Goal: Information Seeking & Learning: Learn about a topic

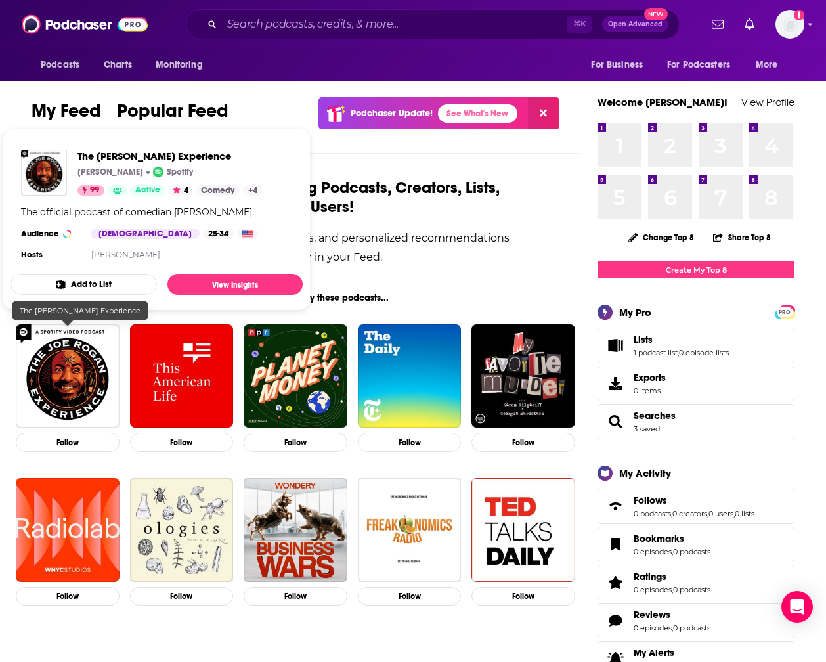
click at [78, 368] on img "The Joe Rogan Experience" at bounding box center [68, 376] width 104 height 104
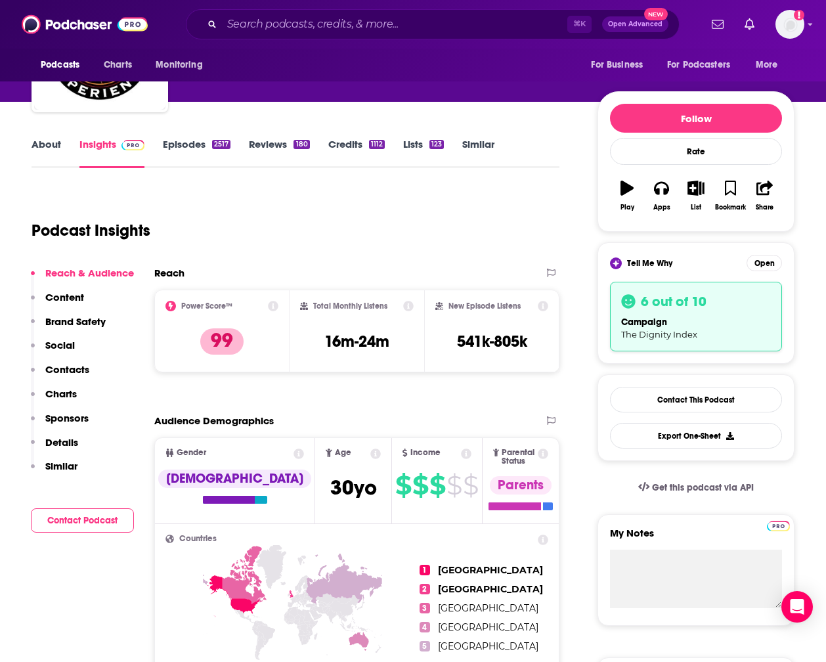
scroll to position [113, 0]
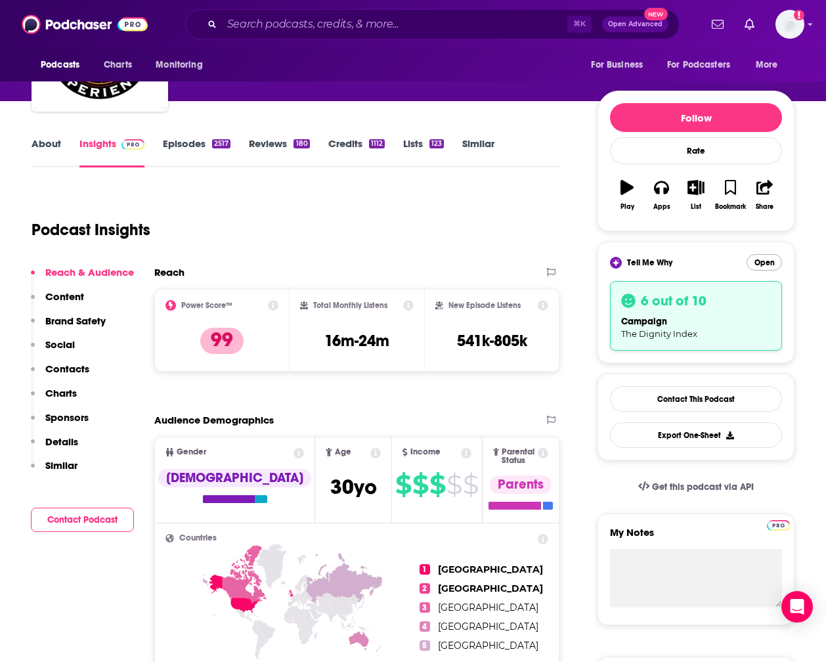
click at [766, 259] on button "Open" at bounding box center [763, 262] width 35 height 16
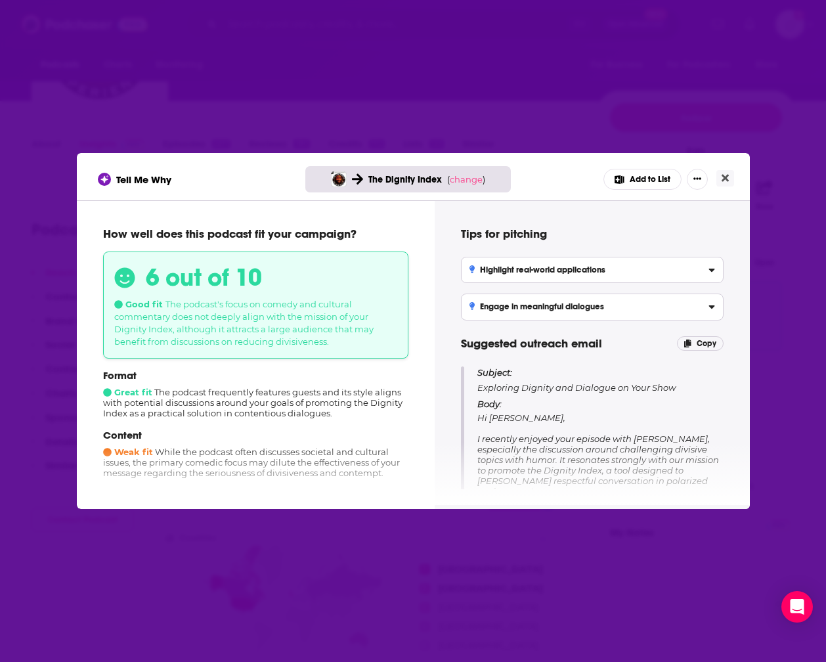
scroll to position [0, 0]
click at [637, 433] on span "Hi [PERSON_NAME], I recently enjoyed your episode with [PERSON_NAME], especiall…" at bounding box center [598, 522] width 242 height 221
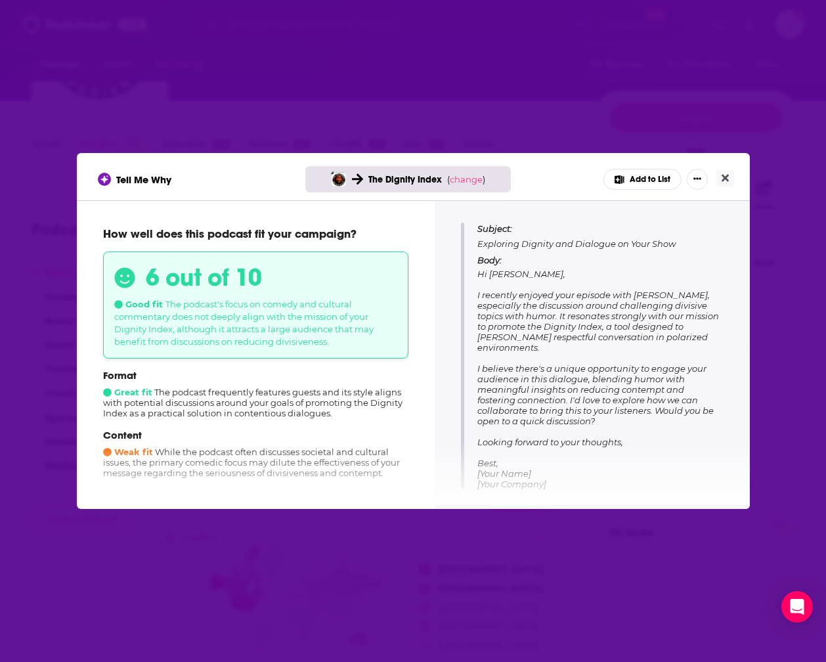
scroll to position [138, 0]
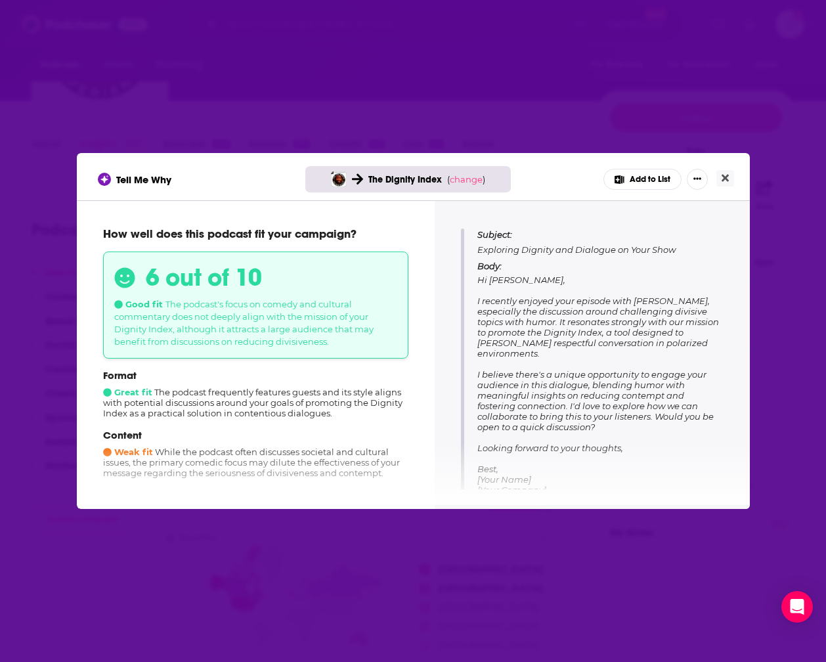
click at [633, 375] on span "Hi [PERSON_NAME], I recently enjoyed your episode with [PERSON_NAME], especiall…" at bounding box center [598, 384] width 242 height 221
drag, startPoint x: 480, startPoint y: 279, endPoint x: 496, endPoint y: 293, distance: 21.4
click at [497, 293] on p "Body: Hi [PERSON_NAME], I recently enjoyed your episode with [PERSON_NAME], esp…" at bounding box center [600, 378] width 246 height 234
click at [496, 293] on p "Body: Hi [PERSON_NAME], I recently enjoyed your episode with [PERSON_NAME], esp…" at bounding box center [600, 378] width 246 height 234
drag, startPoint x: 477, startPoint y: 278, endPoint x: 288, endPoint y: 60, distance: 288.0
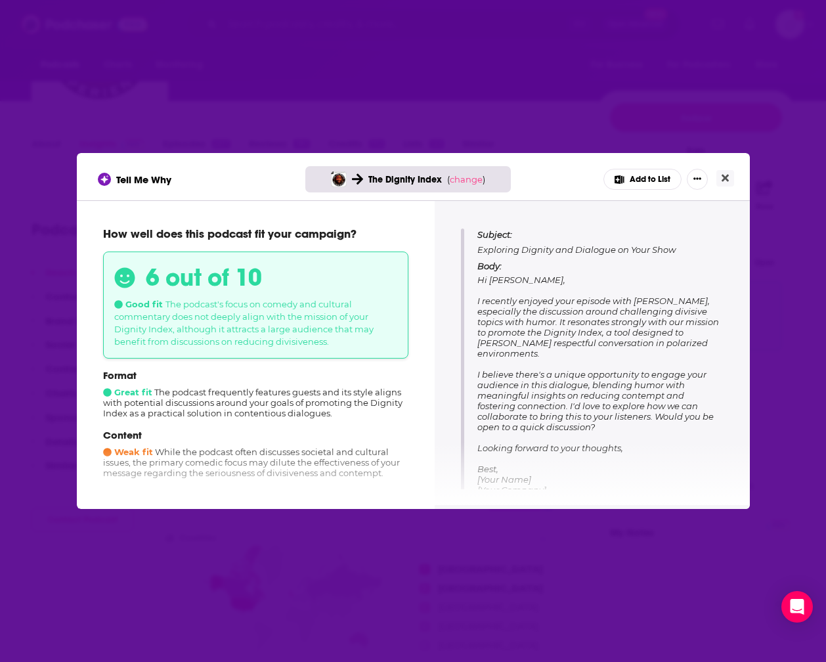
click at [647, 440] on p "Body: Hi [PERSON_NAME], I recently enjoyed your episode with [PERSON_NAME], esp…" at bounding box center [600, 378] width 246 height 234
copy span "Hi [PERSON_NAME], I recently enjoyed your episode with [PERSON_NAME], especiall…"
click at [729, 179] on button "Close" at bounding box center [725, 178] width 18 height 16
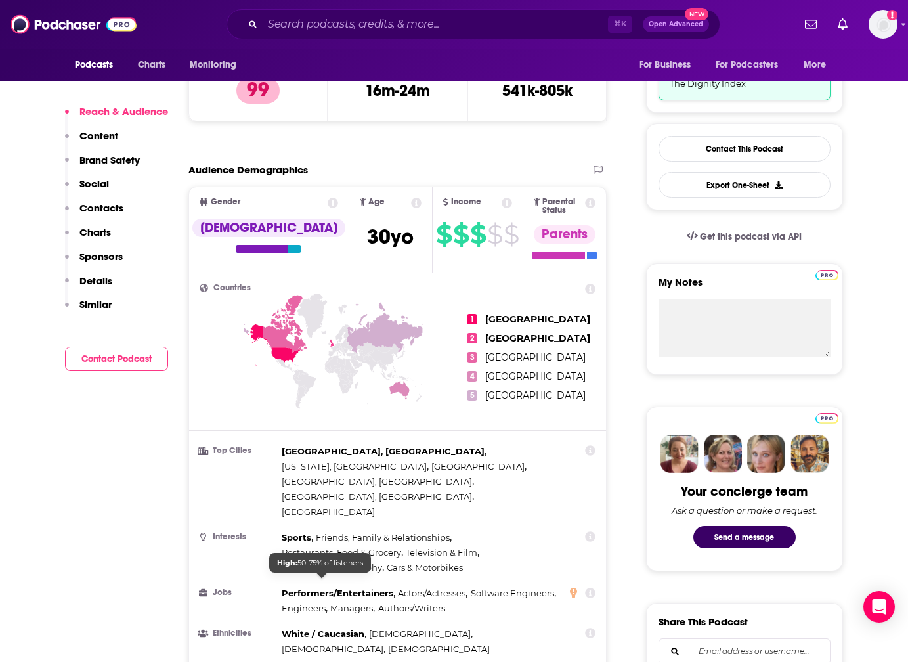
scroll to position [268, 0]
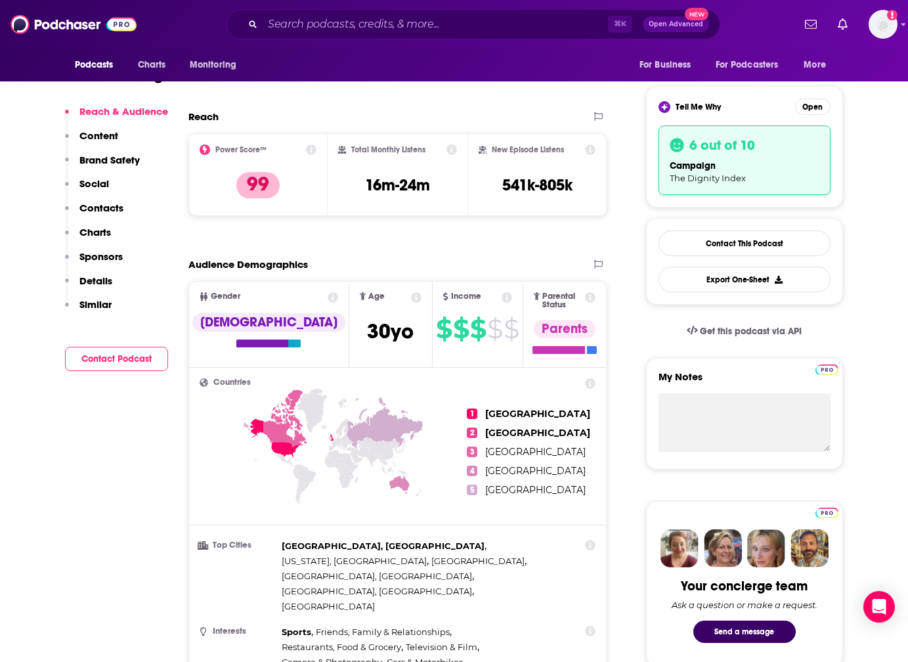
click at [782, 239] on link "Contact This Podcast" at bounding box center [744, 243] width 172 height 26
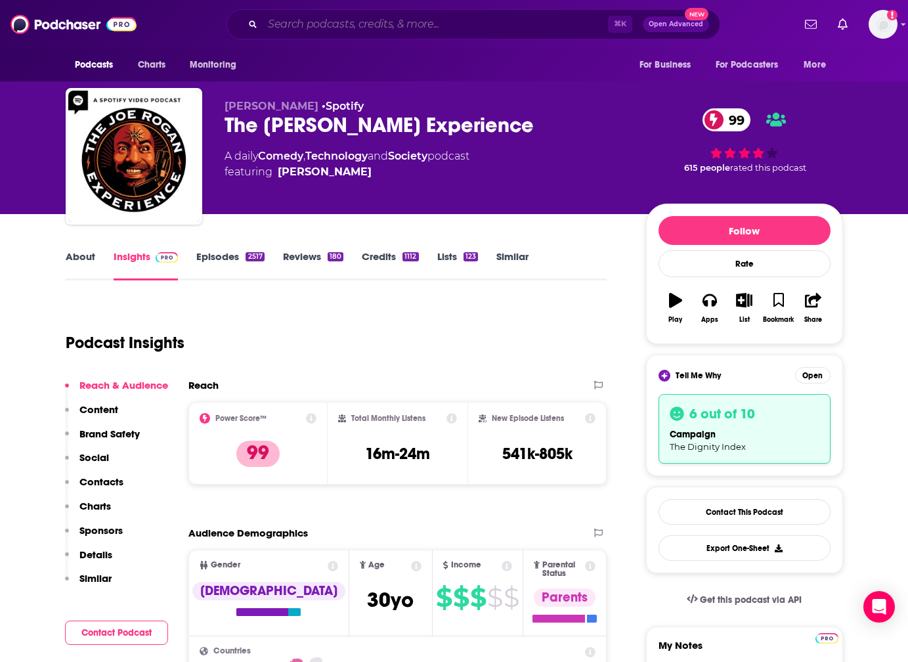
click at [434, 20] on input "Search podcasts, credits, & more..." at bounding box center [435, 24] width 345 height 21
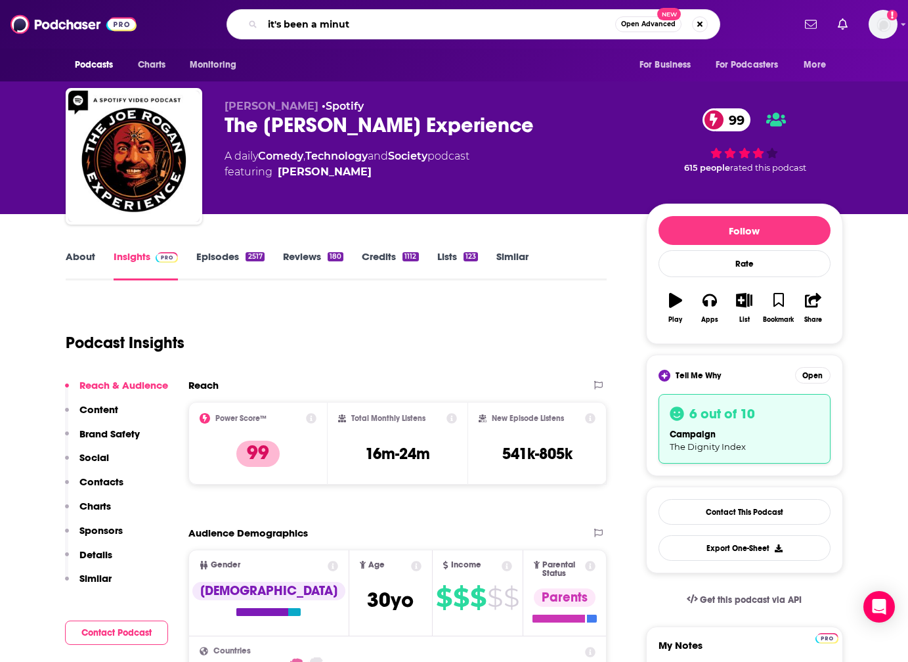
type input "it's been a minute"
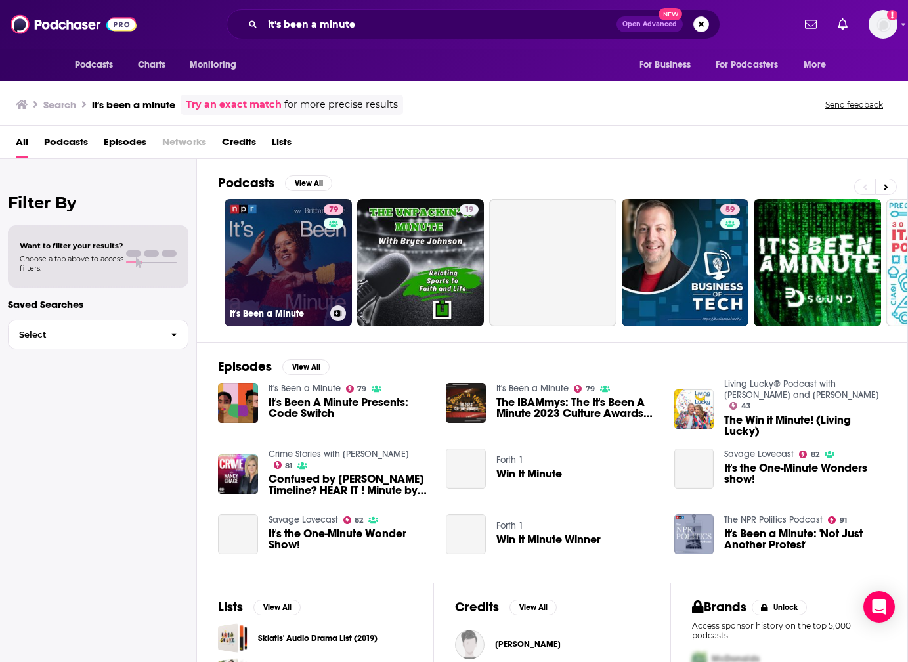
click at [301, 255] on link "79 It's Been a Minute" at bounding box center [287, 262] width 127 height 127
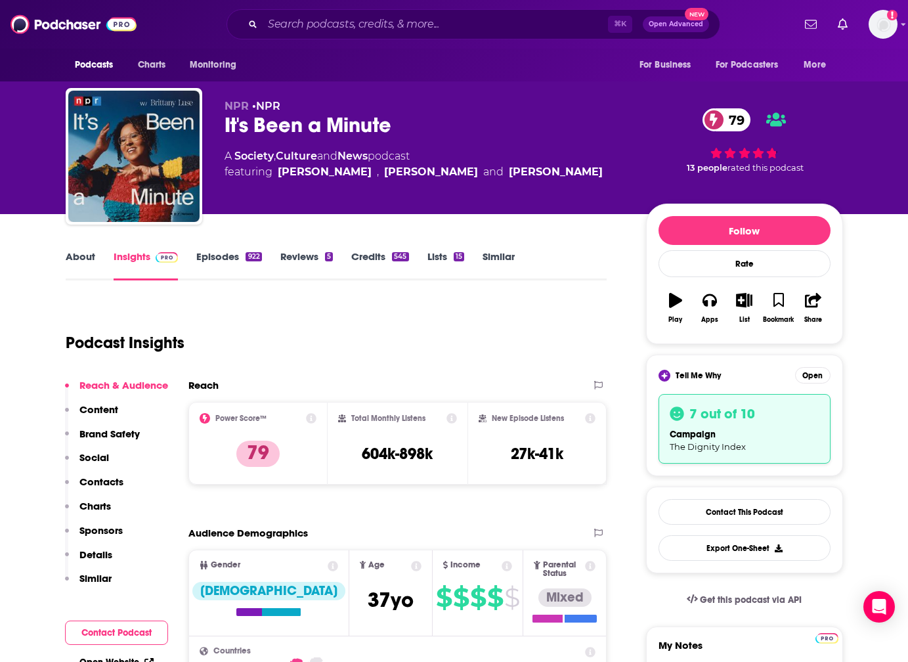
scroll to position [92, 0]
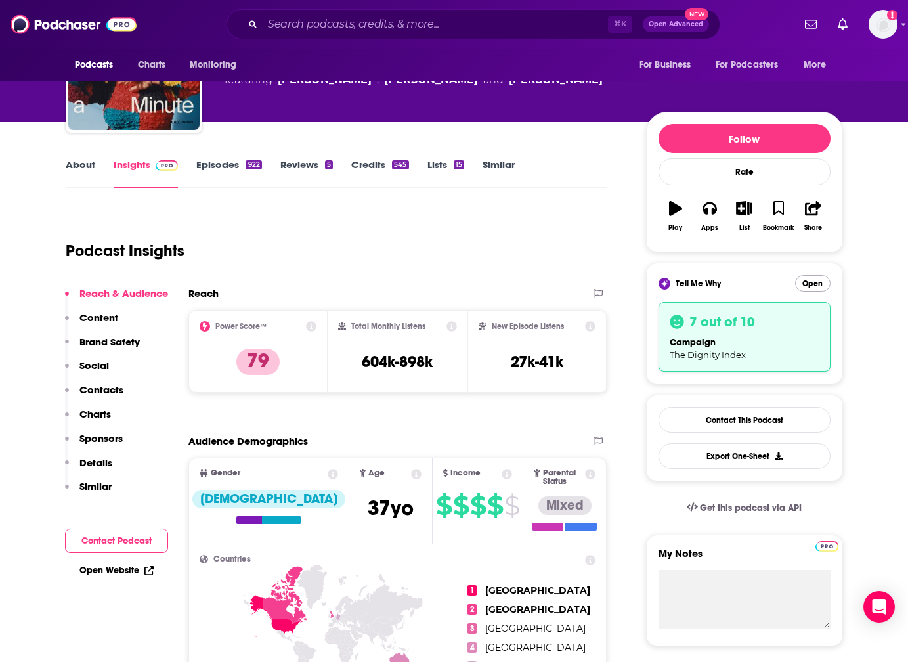
click at [818, 280] on button "Open" at bounding box center [812, 283] width 35 height 16
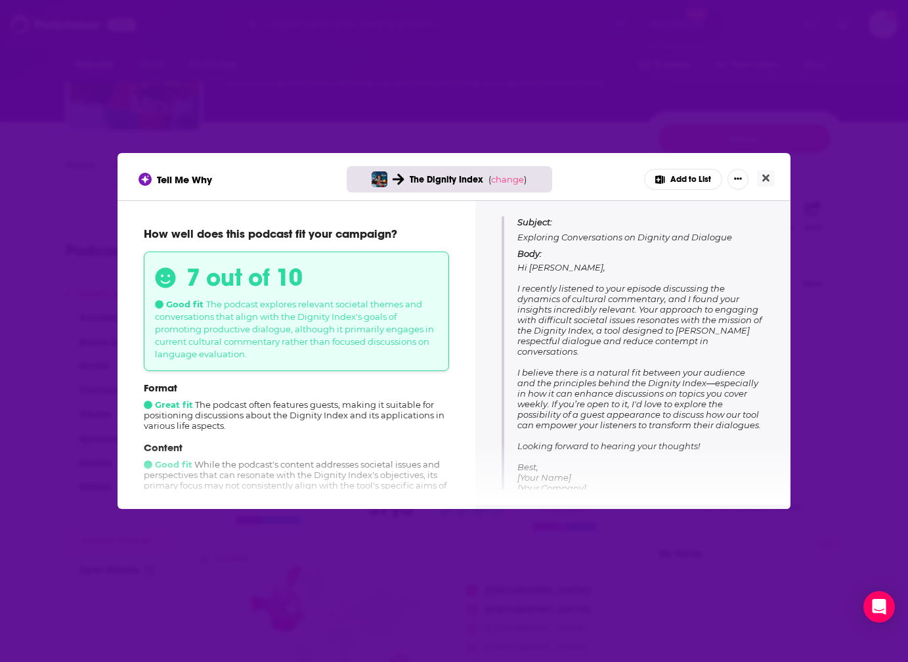
scroll to position [154, 0]
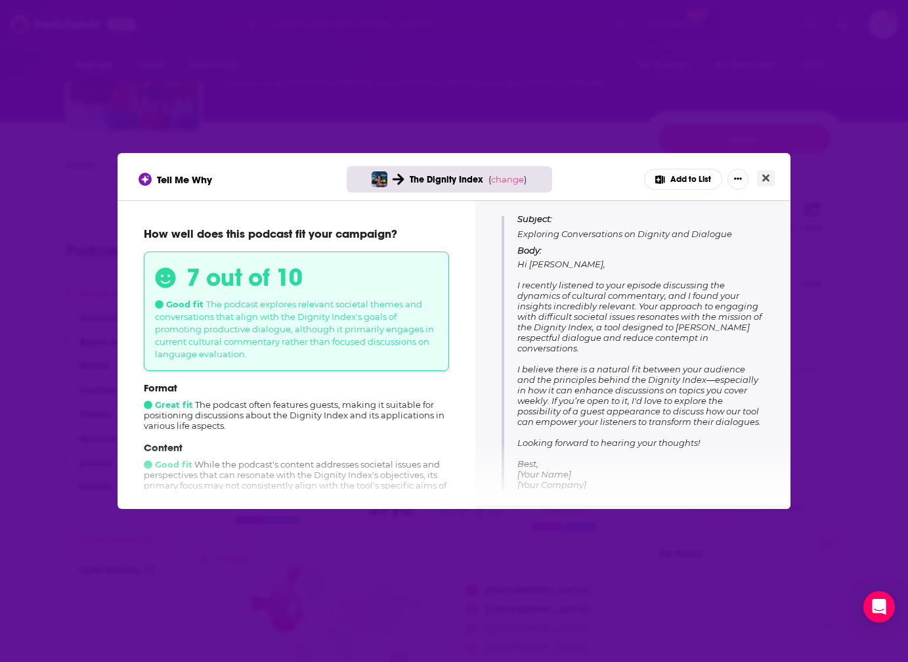
click at [765, 177] on icon "Close" at bounding box center [765, 178] width 7 height 7
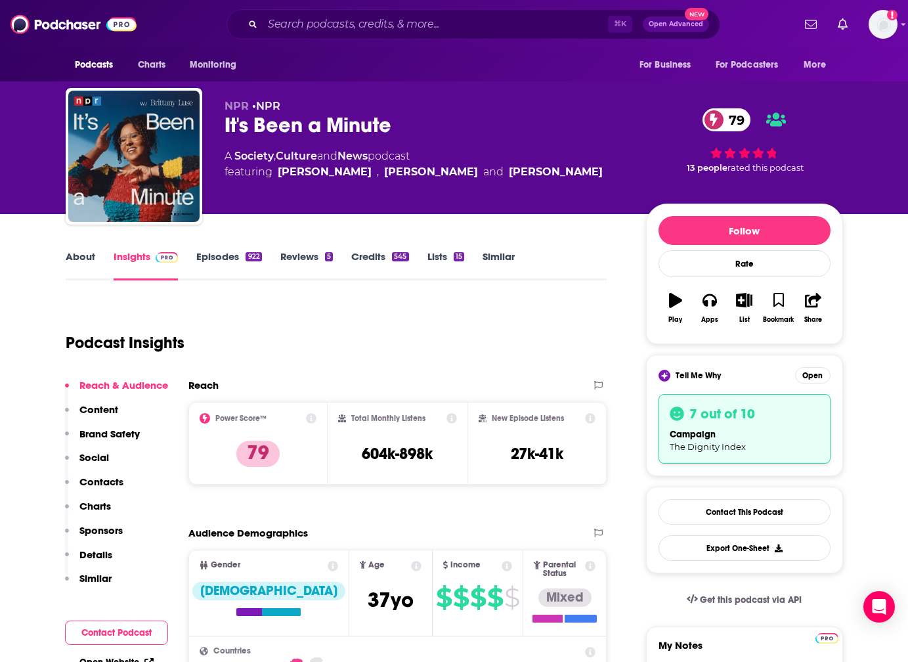
scroll to position [92, 0]
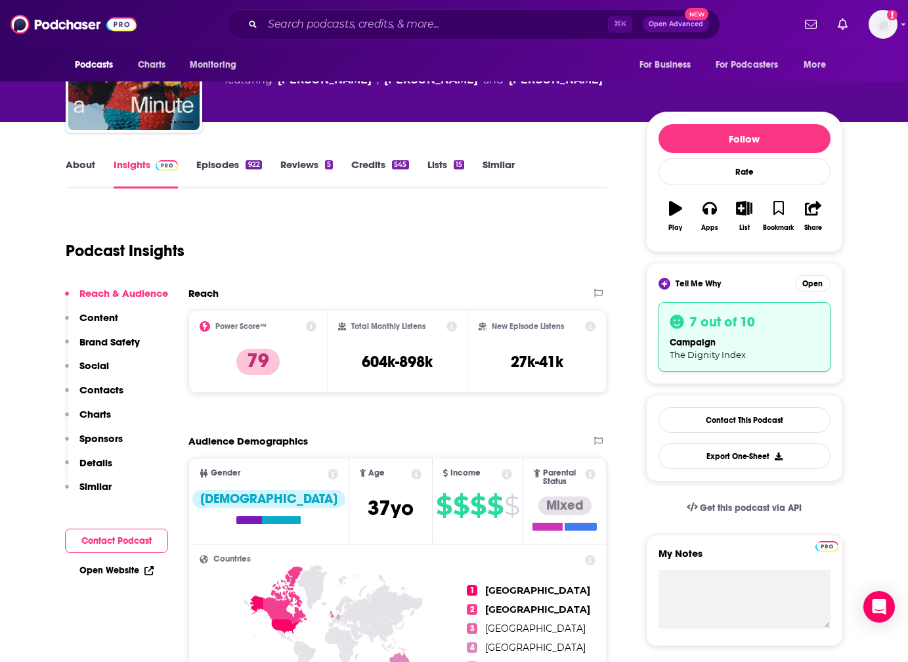
drag, startPoint x: 759, startPoint y: 415, endPoint x: 719, endPoint y: 415, distance: 39.4
click at [759, 415] on link "Contact This Podcast" at bounding box center [744, 420] width 172 height 26
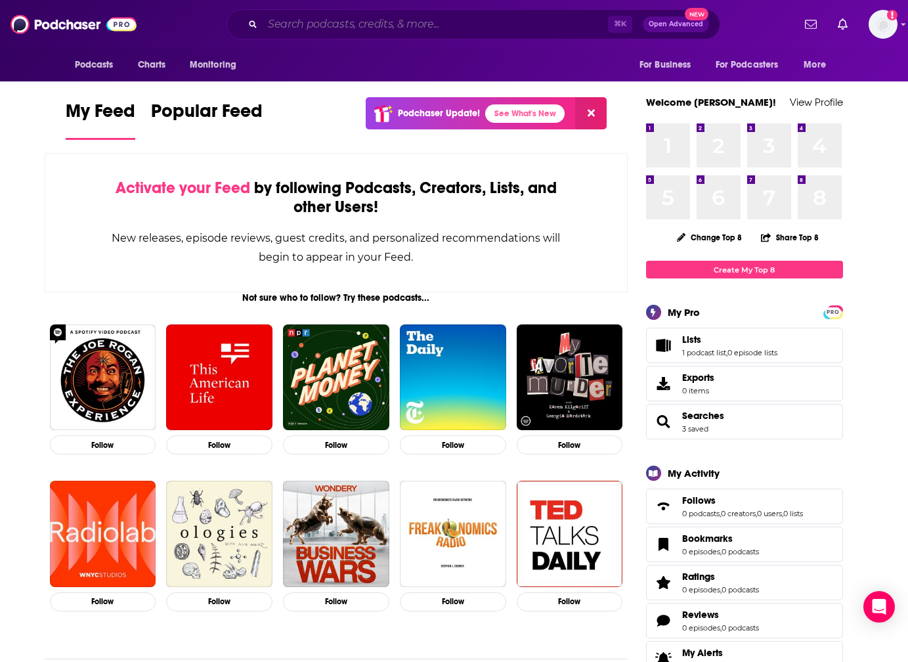
click at [333, 27] on input "Search podcasts, credits, & more..." at bounding box center [435, 24] width 345 height 21
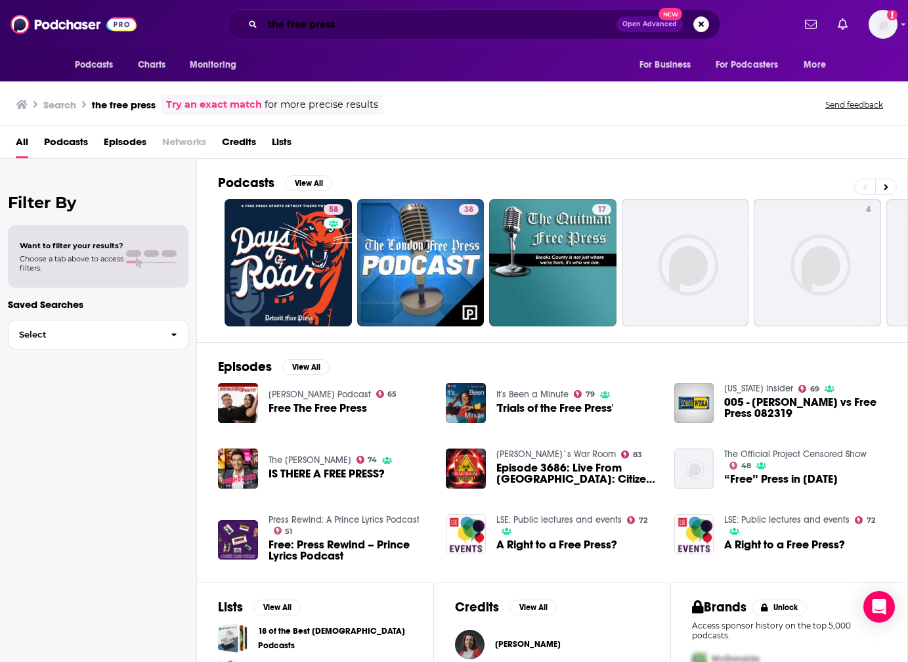
click at [352, 27] on input "the free press" at bounding box center [440, 24] width 354 height 21
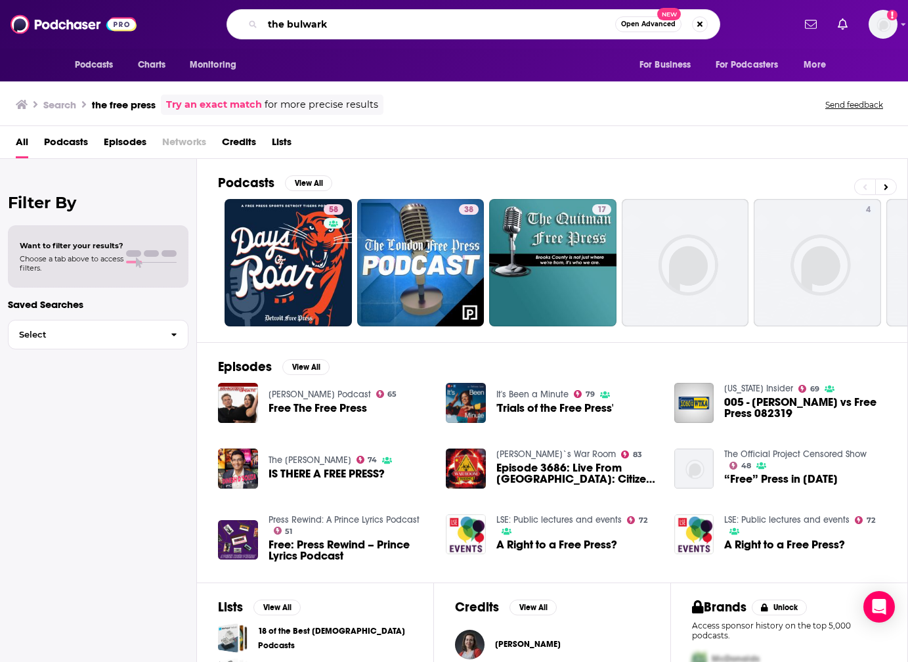
type input "the bulwark"
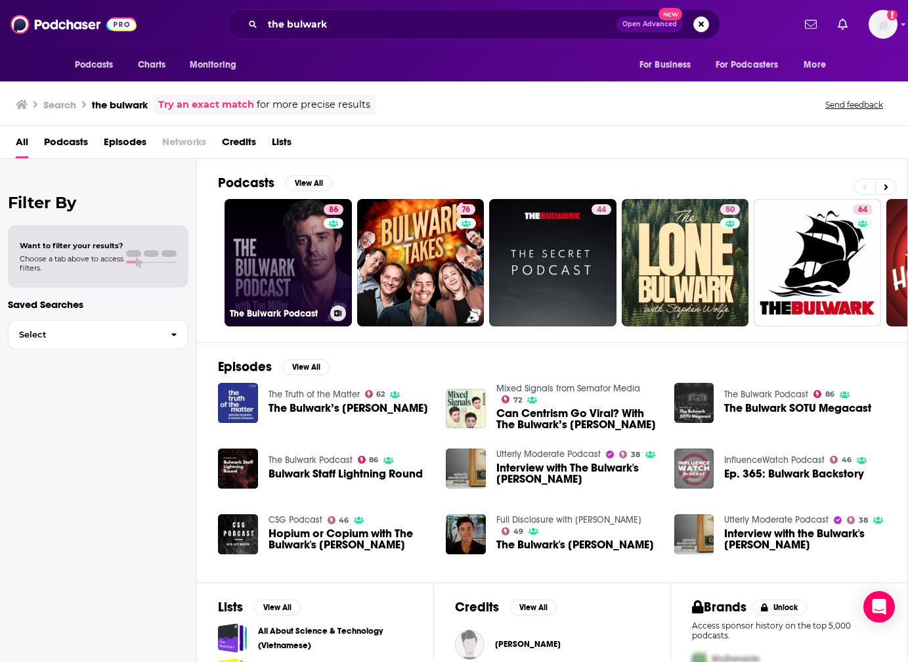
click at [284, 238] on link "86 The Bulwark Podcast" at bounding box center [287, 262] width 127 height 127
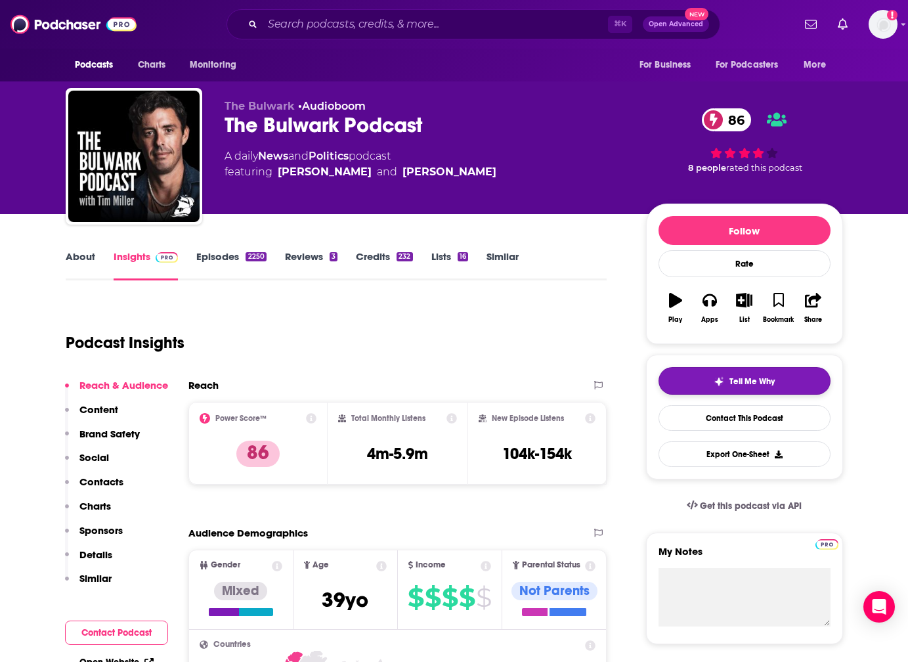
click at [741, 379] on span "Tell Me Why" at bounding box center [751, 381] width 45 height 11
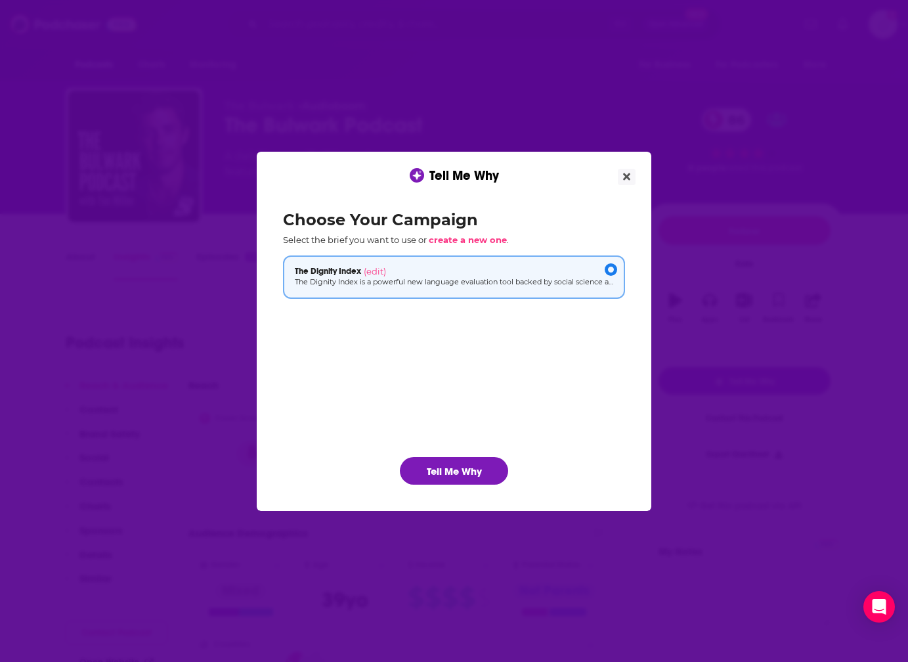
click at [463, 472] on button "Tell Me Why" at bounding box center [454, 471] width 108 height 28
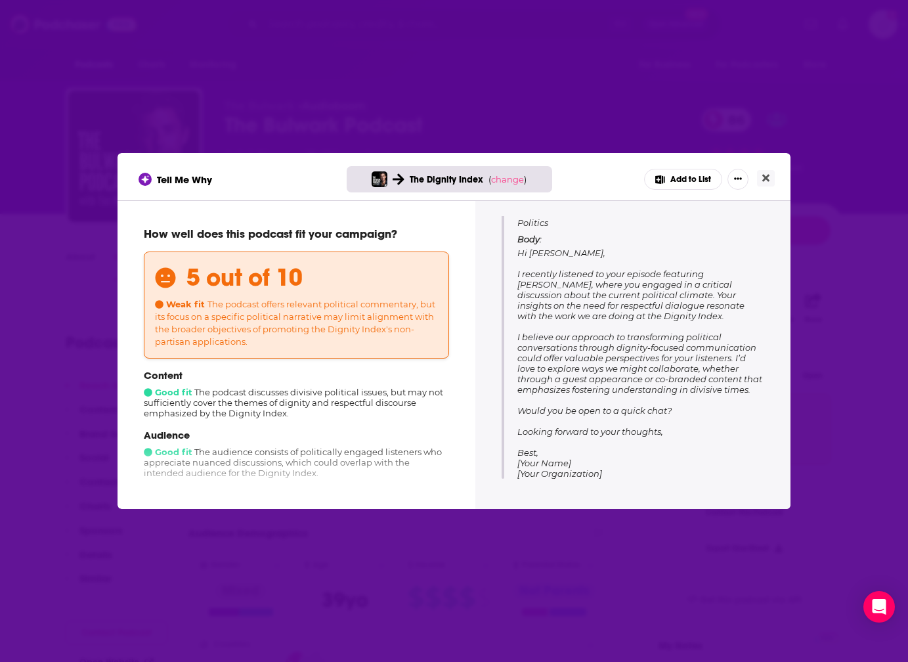
scroll to position [177, 0]
drag, startPoint x: 767, startPoint y: 178, endPoint x: 758, endPoint y: 182, distance: 10.3
click at [767, 178] on icon "Close" at bounding box center [765, 178] width 7 height 11
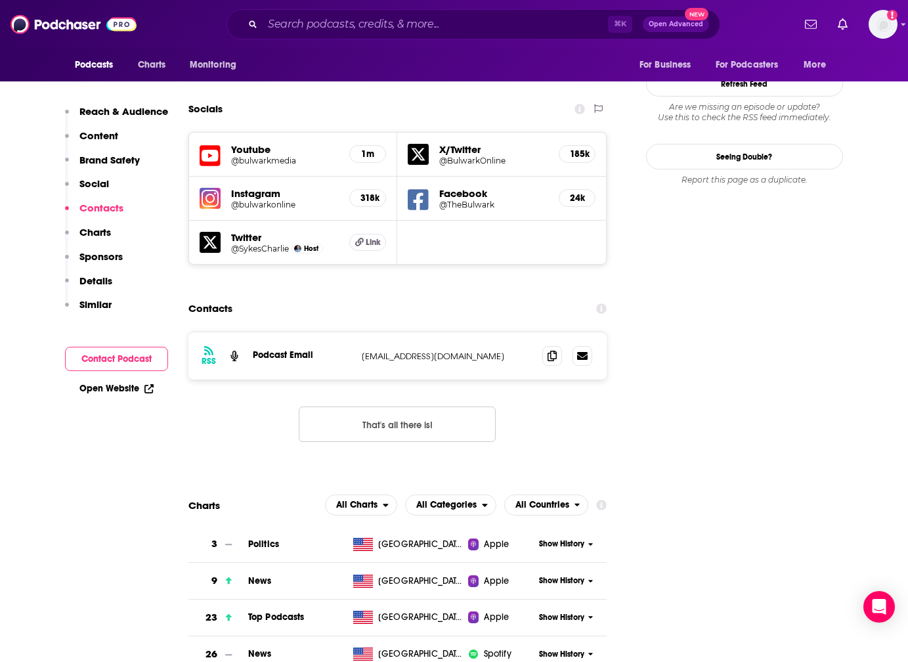
scroll to position [1483, 0]
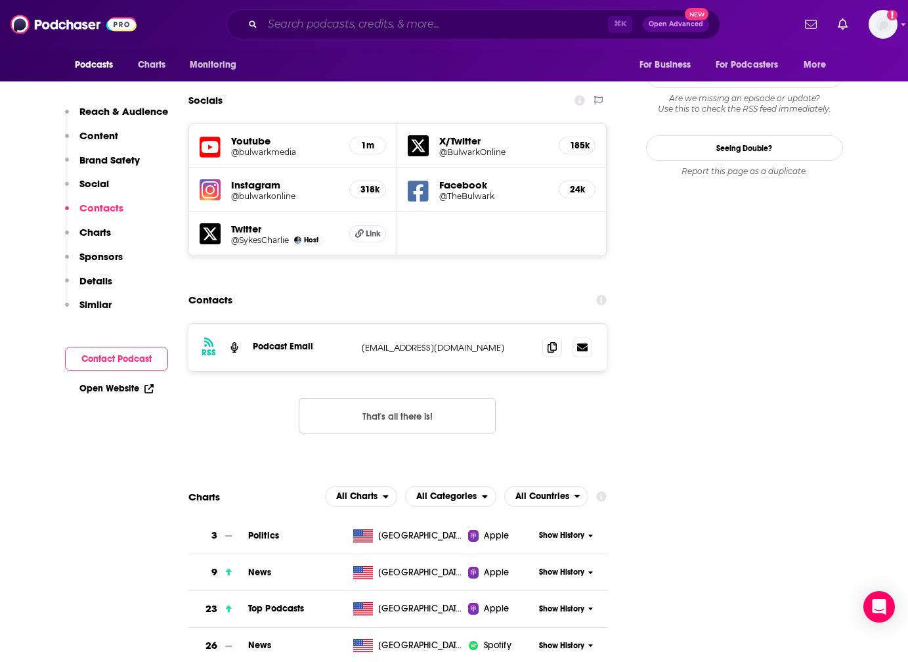
click at [468, 22] on input "Search podcasts, credits, & more..." at bounding box center [435, 24] width 345 height 21
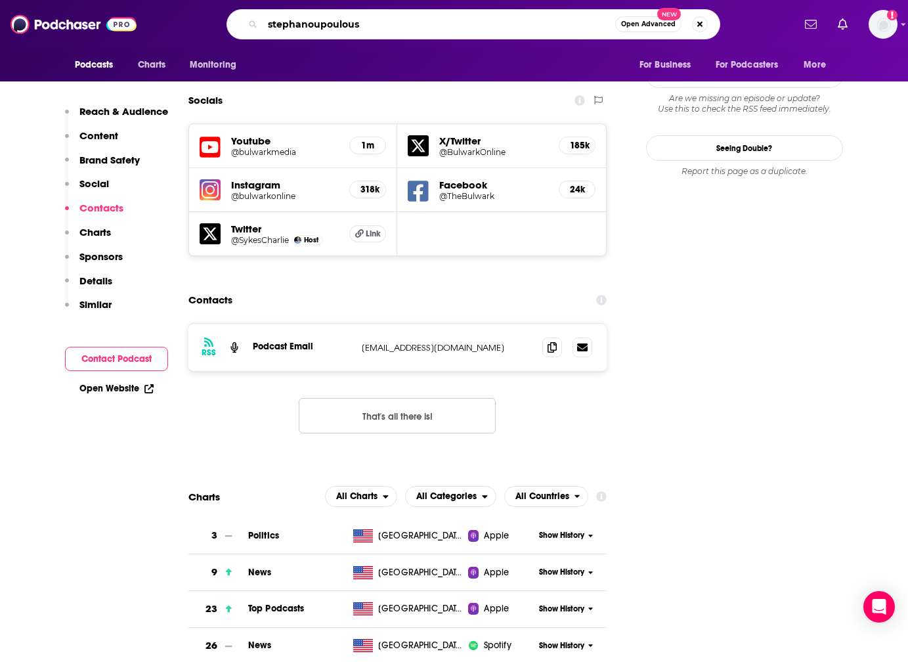
type input "stephanopoulous"
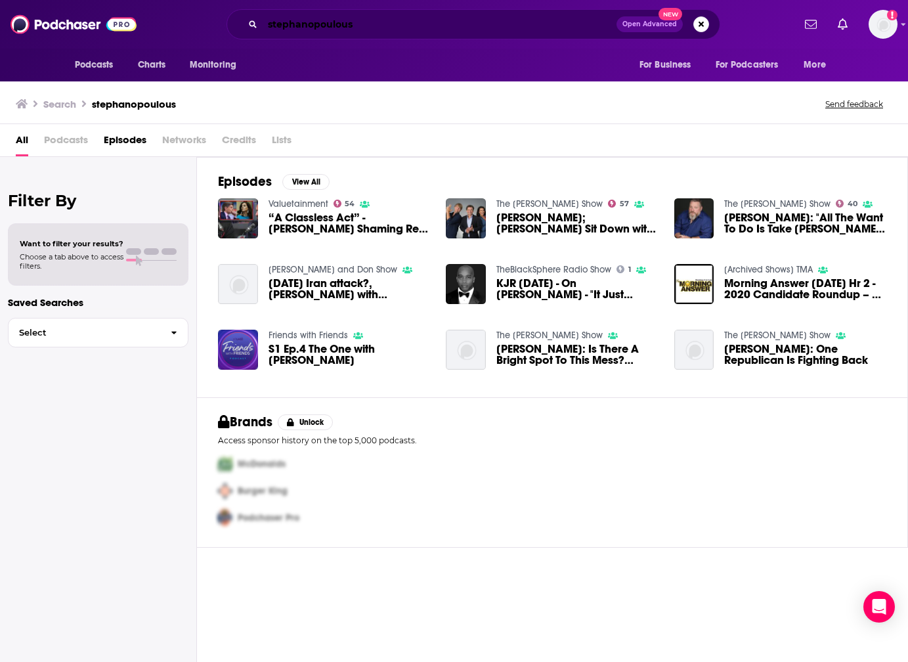
click at [358, 31] on input "stephanopoulous" at bounding box center [440, 24] width 354 height 21
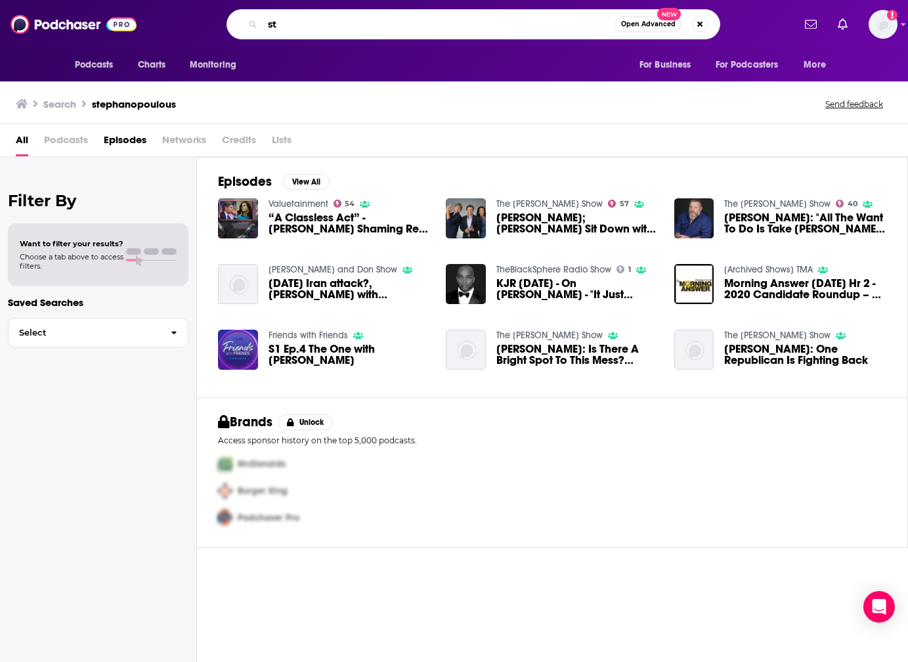
type input "s"
type input "Tim shriver"
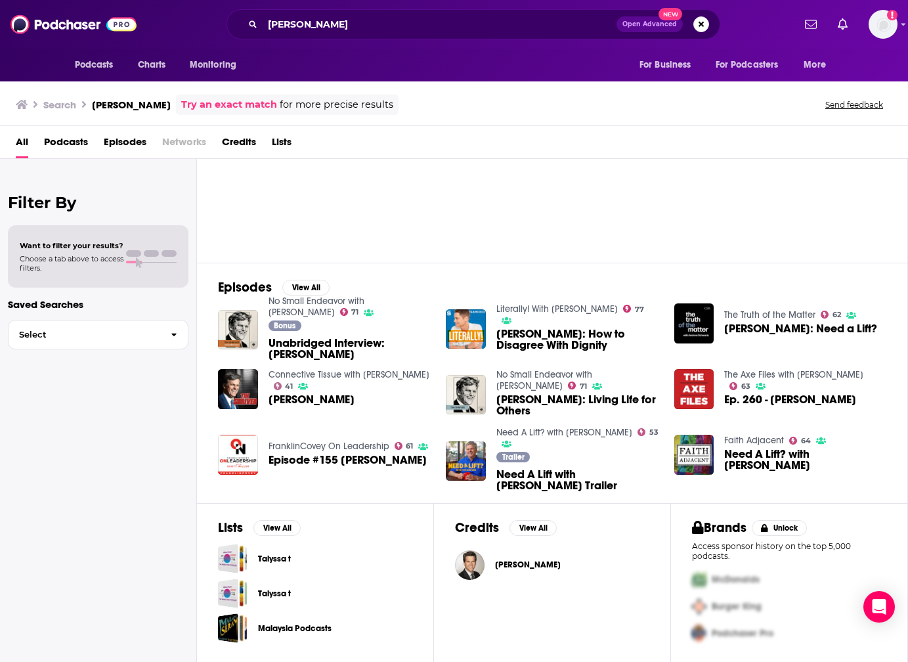
scroll to position [79, 0]
click at [696, 383] on img "Ep. 260 - Tim Shriver" at bounding box center [694, 389] width 40 height 40
